Goal: Task Accomplishment & Management: Complete application form

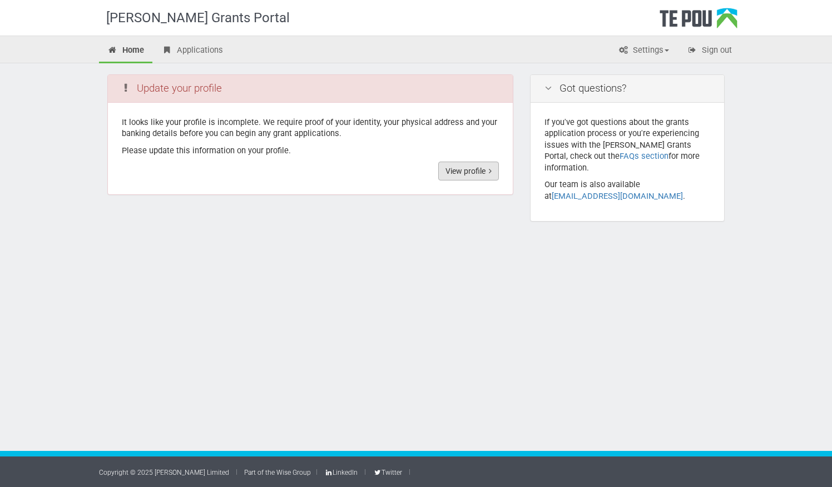
click at [468, 173] on link "View profile" at bounding box center [468, 171] width 61 height 19
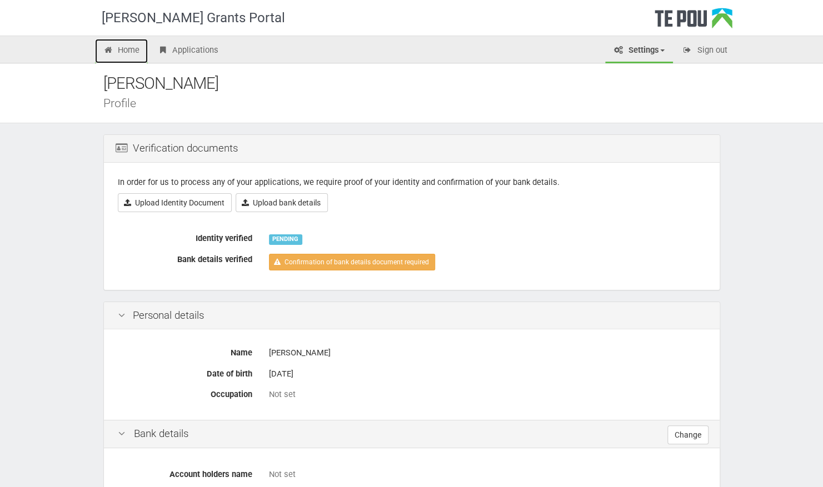
click at [128, 51] on link "Home" at bounding box center [121, 51] width 53 height 24
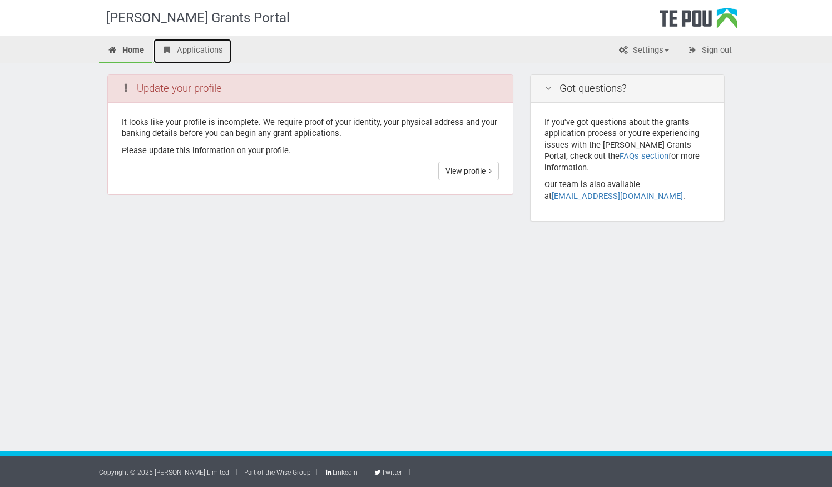
click at [177, 49] on link "Applications" at bounding box center [192, 51] width 78 height 24
click at [472, 169] on link "View profile" at bounding box center [468, 171] width 61 height 19
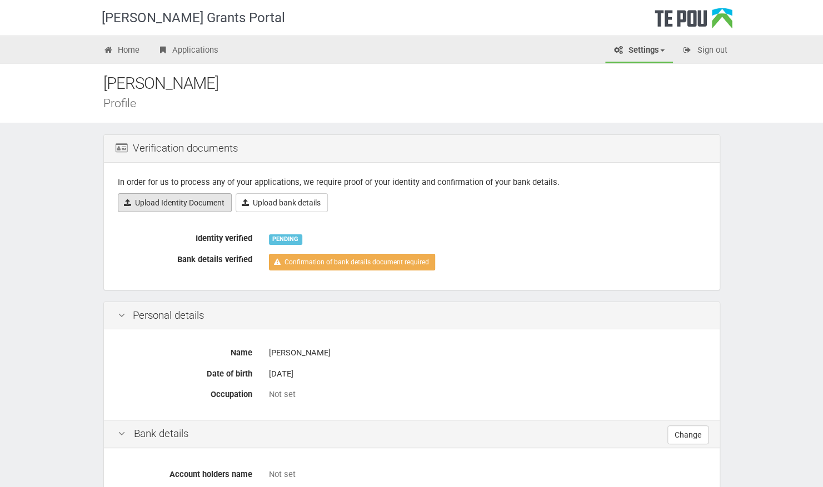
click at [183, 207] on link "Upload Identity Document" at bounding box center [175, 202] width 114 height 19
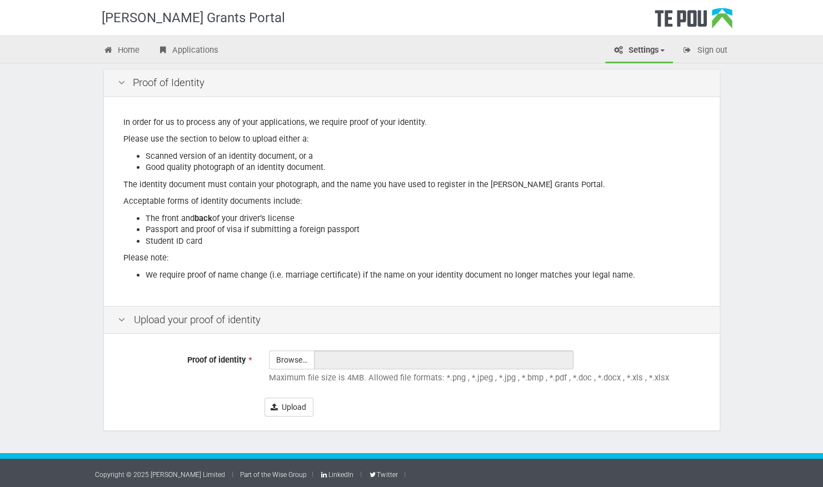
scroll to position [66, 0]
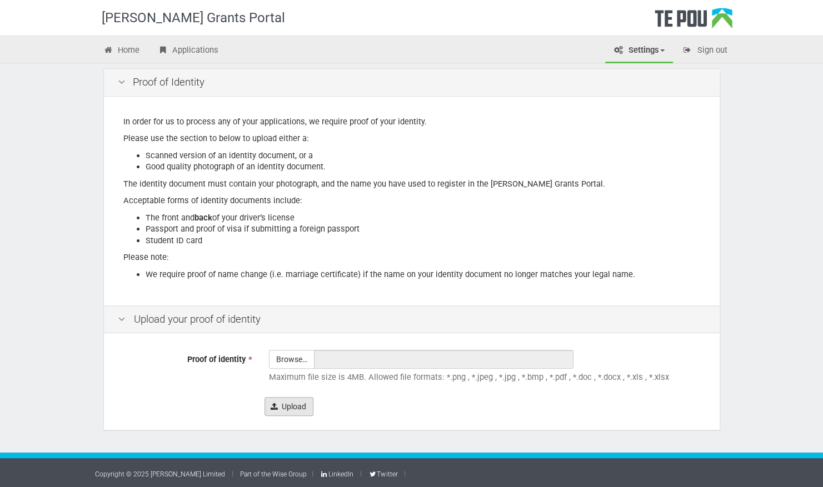
click at [278, 402] on button "Upload" at bounding box center [289, 406] width 49 height 19
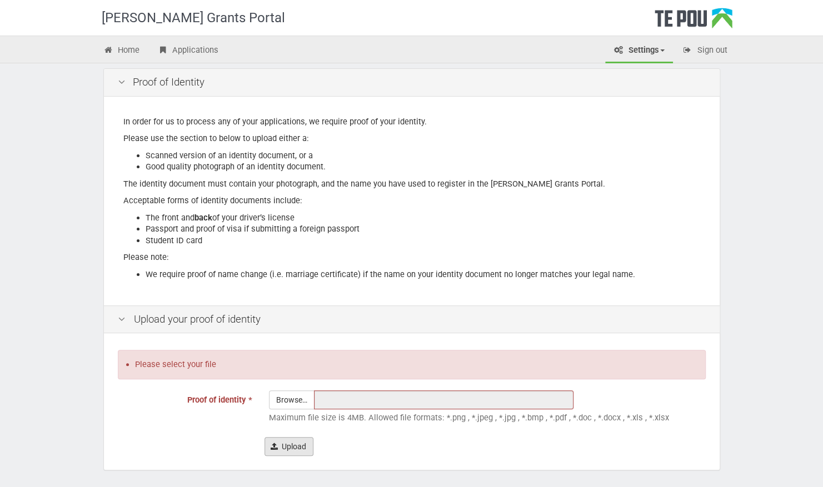
click at [298, 445] on button "Upload" at bounding box center [289, 446] width 49 height 19
click at [299, 401] on input "Proof of identity *" at bounding box center [292, 430] width 44 height 79
type input "C:\fakepath\ID.zip"
type input "ID.zip"
click at [341, 404] on input "ID.zip" at bounding box center [444, 400] width 260 height 19
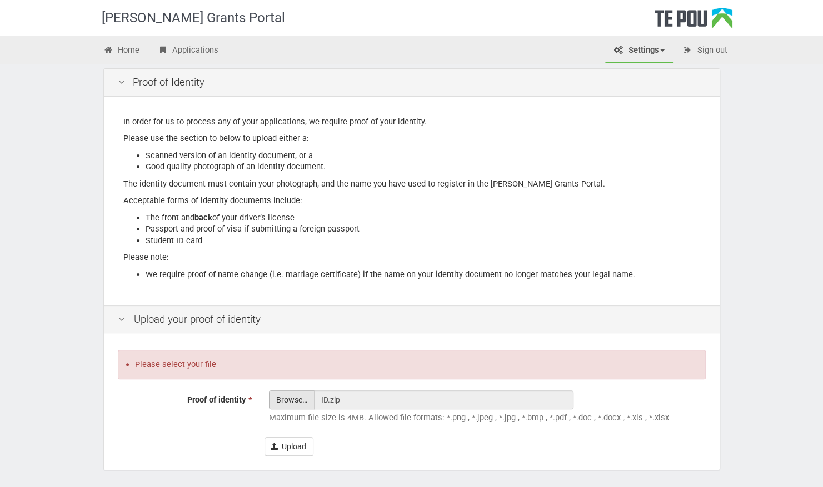
click at [289, 399] on input "Proof of identity *" at bounding box center [292, 430] width 44 height 79
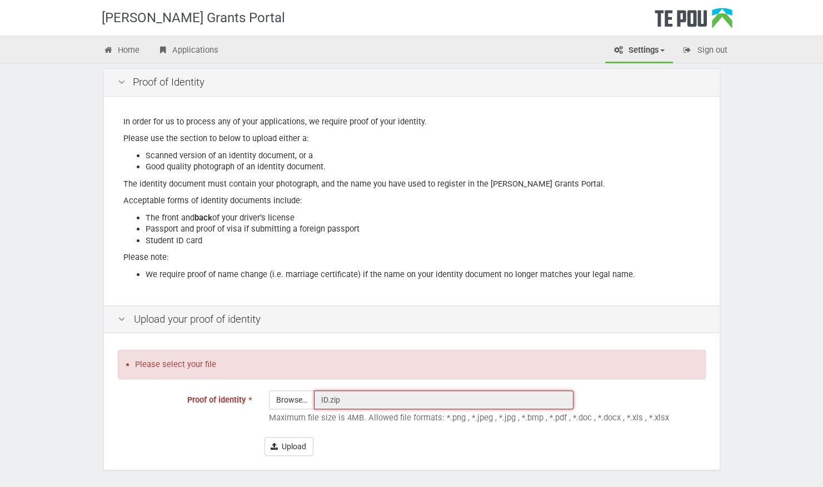
click at [397, 402] on input "ID.zip" at bounding box center [444, 400] width 260 height 19
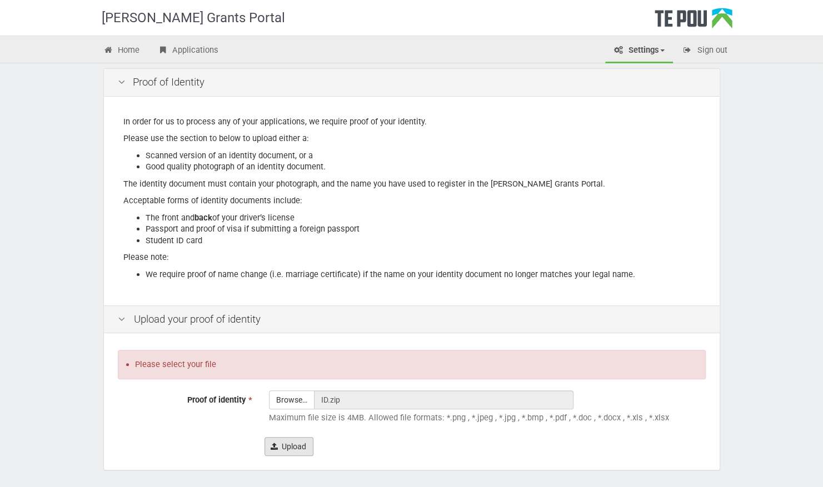
click at [307, 441] on button "Upload" at bounding box center [289, 446] width 49 height 19
click at [301, 448] on button "Upload" at bounding box center [289, 446] width 49 height 19
drag, startPoint x: 301, startPoint y: 448, endPoint x: 312, endPoint y: 438, distance: 14.5
click at [302, 448] on button "Upload" at bounding box center [289, 446] width 49 height 19
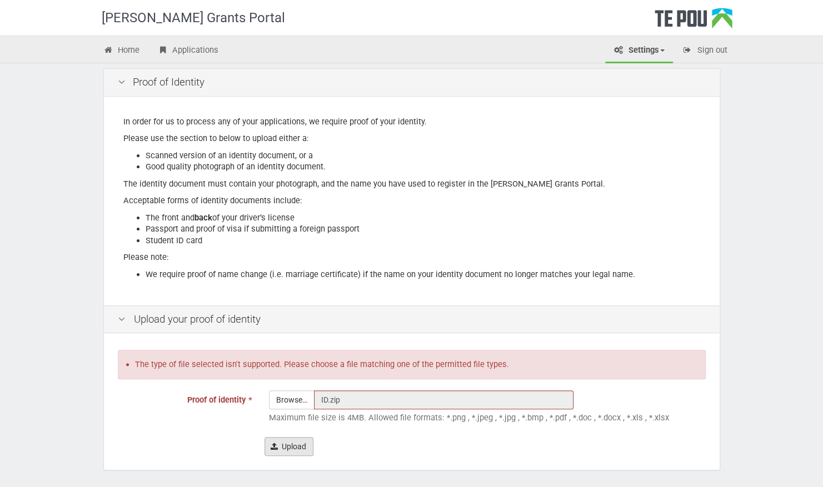
click at [291, 451] on button "Upload" at bounding box center [289, 446] width 49 height 19
click at [303, 444] on button "Upload" at bounding box center [289, 446] width 49 height 19
click at [281, 388] on form "The type of file selected isn't supported. Please choose a file matching one of…" at bounding box center [412, 403] width 588 height 106
click at [280, 402] on input "Proof of identity *" at bounding box center [292, 430] width 44 height 79
type input "C:\fakepath\IMG_4798.jpg"
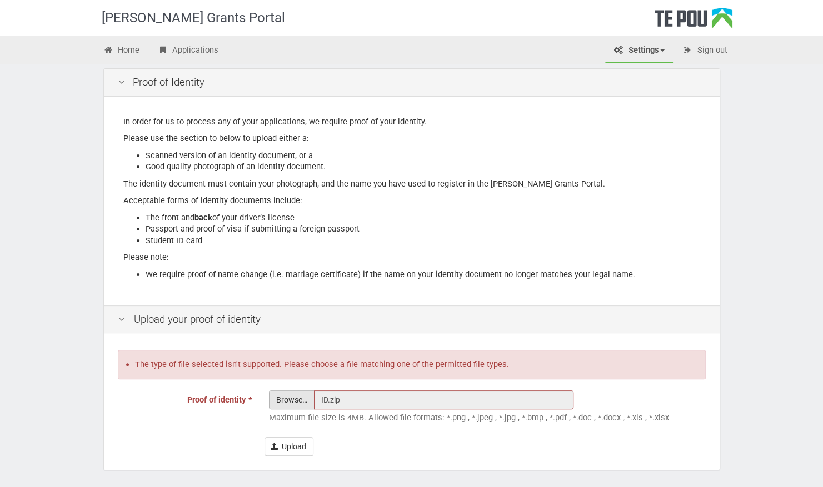
type input "IMG_4798.jpg"
click at [288, 447] on button "Upload" at bounding box center [289, 446] width 49 height 19
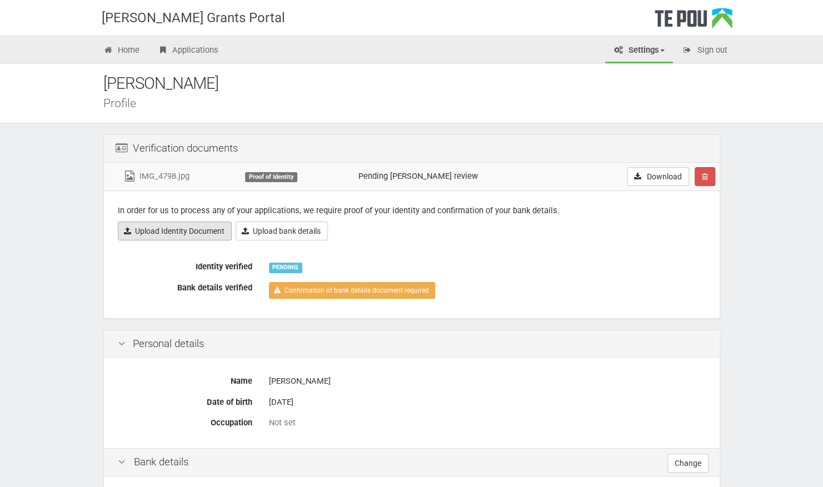
click at [193, 236] on link "Upload Identity Document" at bounding box center [175, 231] width 114 height 19
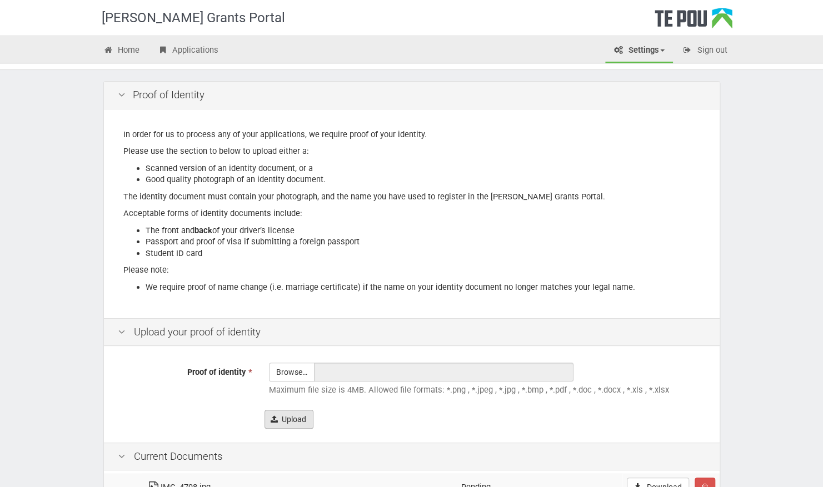
scroll to position [125, 0]
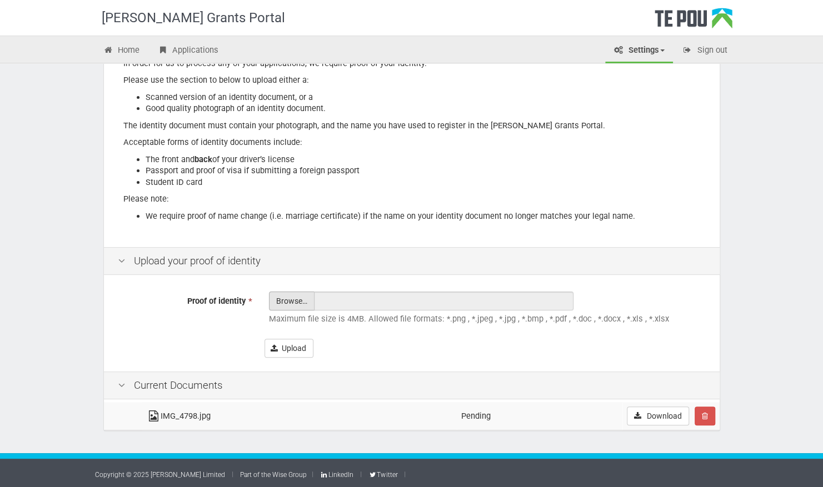
click at [280, 306] on input "Proof of identity *" at bounding box center [292, 331] width 44 height 79
type input "C:\fakepath\IMG_4799.jpg"
type input "IMG_4799.jpg"
click at [302, 347] on button "Upload" at bounding box center [289, 348] width 49 height 19
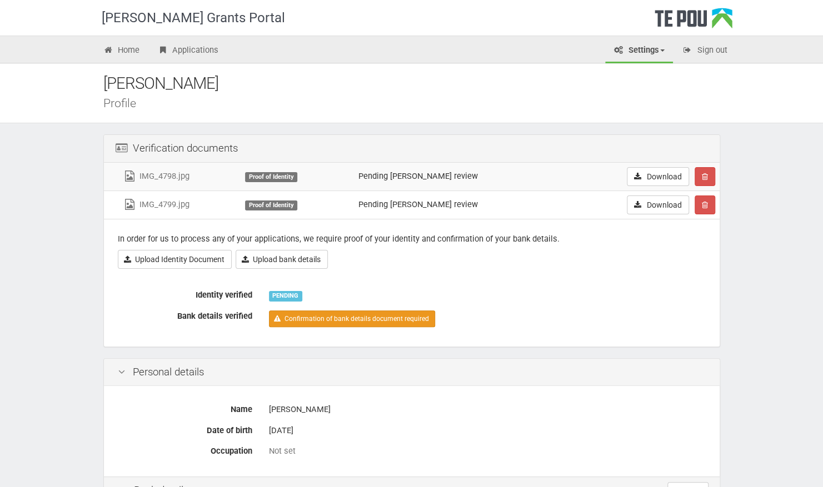
click at [371, 313] on link "Confirmation of bank details document required" at bounding box center [352, 319] width 166 height 17
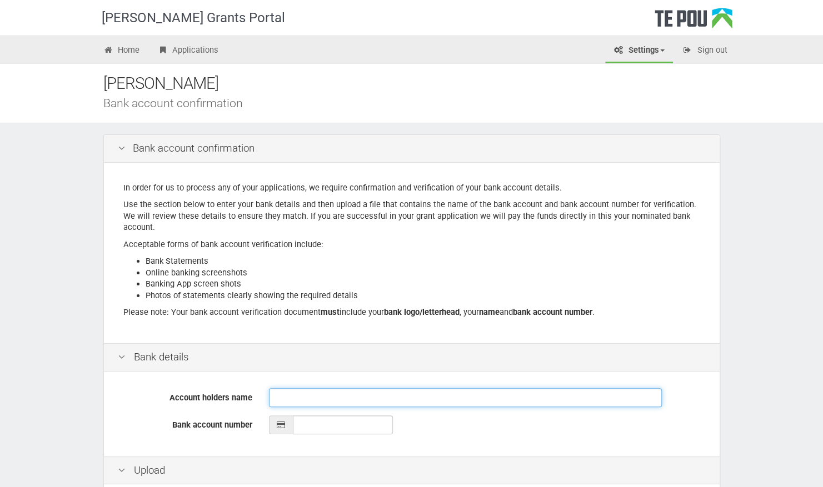
click at [335, 396] on input "Account holders name" at bounding box center [465, 398] width 393 height 19
type input "i"
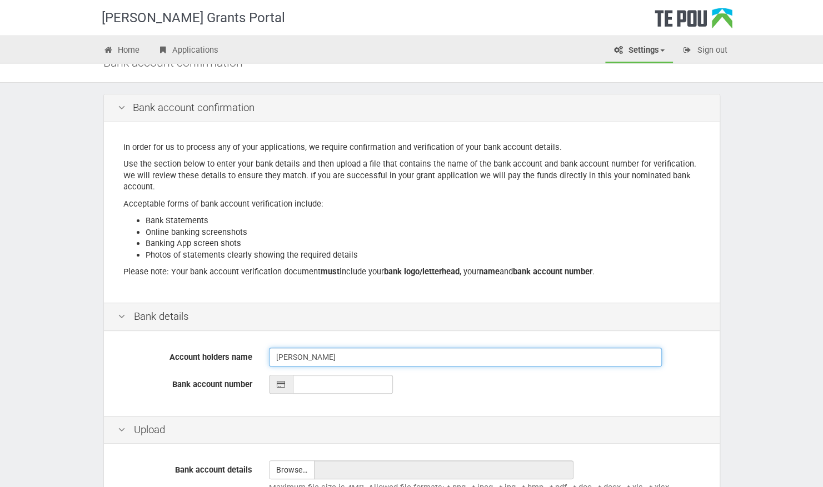
type input "[PERSON_NAME]"
